Goal: Transaction & Acquisition: Purchase product/service

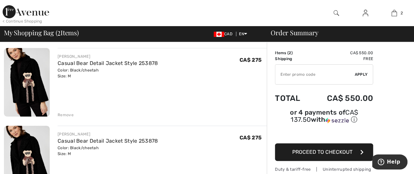
scroll to position [39, 0]
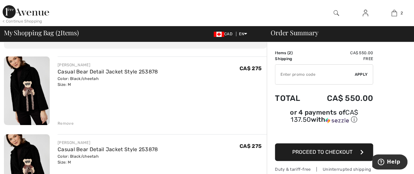
click at [243, 140] on div "CA$ 275" at bounding box center [252, 153] width 27 height 26
click at [244, 145] on span "CA$ 275" at bounding box center [250, 146] width 22 height 6
drag, startPoint x: 244, startPoint y: 145, endPoint x: 73, endPoint y: 121, distance: 173.3
click at [73, 121] on div "Remove" at bounding box center [66, 124] width 16 height 6
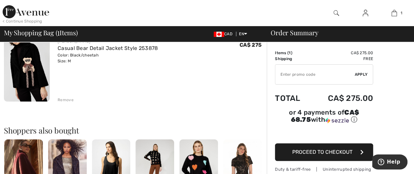
scroll to position [64, 0]
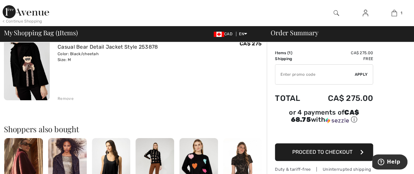
click at [4, 21] on div "< Continue Shopping" at bounding box center [23, 21] width 40 height 6
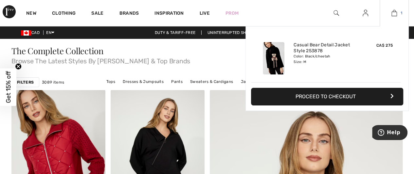
click at [394, 15] on img at bounding box center [394, 13] width 6 height 8
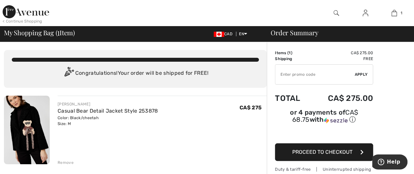
click at [327, 149] on span "Proceed to Checkout" at bounding box center [322, 152] width 60 height 6
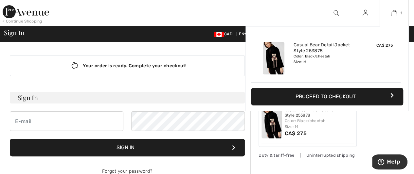
click at [390, 92] on button "Proceed to Checkout" at bounding box center [327, 97] width 152 height 18
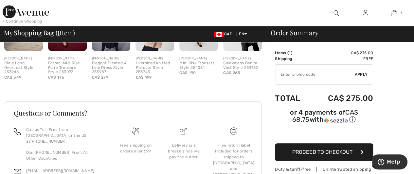
scroll to position [227, 0]
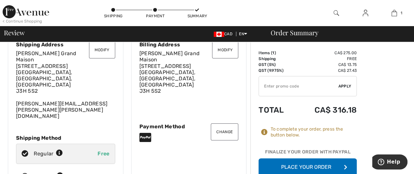
scroll to position [45, 0]
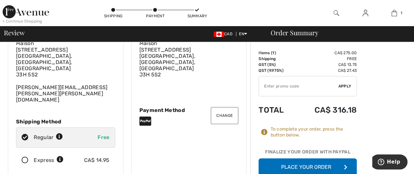
click at [328, 164] on button "Place Your Order" at bounding box center [307, 168] width 98 height 18
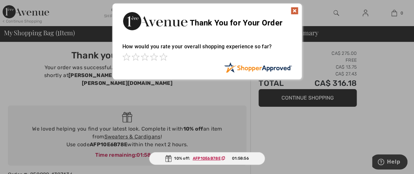
click at [294, 10] on img at bounding box center [294, 11] width 8 height 8
